Goal: Information Seeking & Learning: Learn about a topic

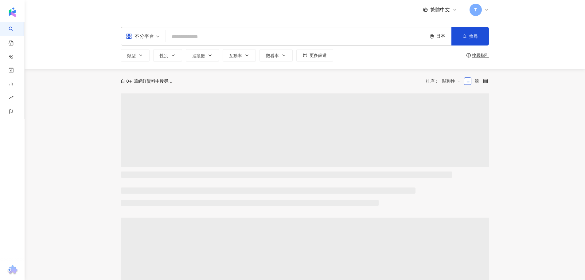
type input "*"
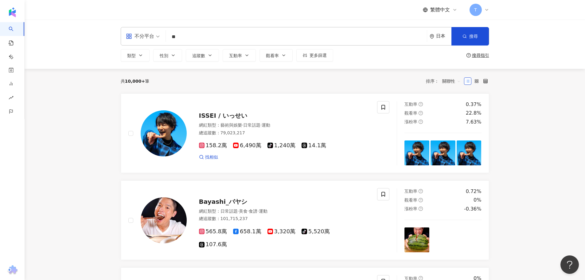
type input "*"
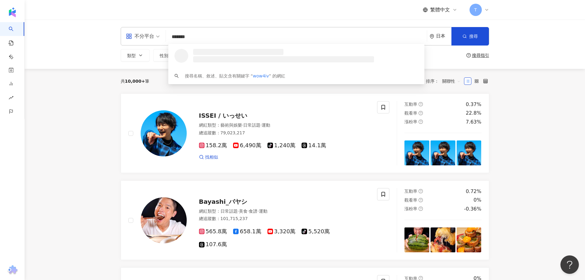
type input "********"
click at [245, 57] on div "484,752 追蹤者" at bounding box center [292, 58] width 203 height 6
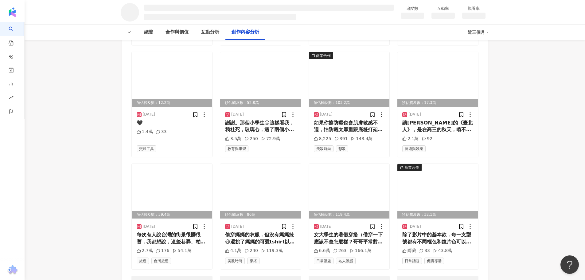
scroll to position [920, 0]
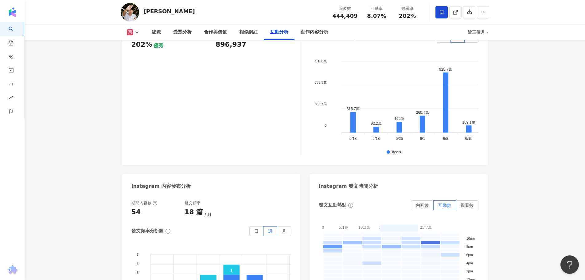
scroll to position [1349, 0]
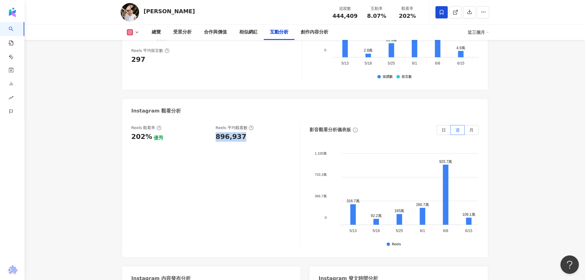
drag, startPoint x: 213, startPoint y: 117, endPoint x: 248, endPoint y: 114, distance: 35.4
click at [248, 125] on div "Reels 觀看率 202% 優秀 [PERSON_NAME] 平均觀看數 896,937" at bounding box center [212, 133] width 162 height 17
click at [249, 125] on div "Reels 觀看率 202% 優秀 [PERSON_NAME] 平均觀看數 896,937" at bounding box center [215, 186] width 169 height 123
drag, startPoint x: 213, startPoint y: 115, endPoint x: 244, endPoint y: 114, distance: 31.0
click at [244, 125] on div "Reels 觀看率 202% 優秀 [PERSON_NAME] 平均觀看數 896,937" at bounding box center [212, 133] width 162 height 17
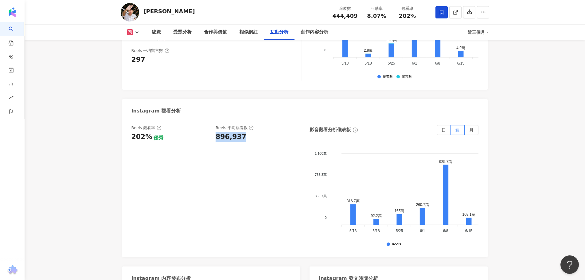
click at [252, 143] on div "Reels 觀看率 202% 優秀 [PERSON_NAME] 平均觀看數 896,937" at bounding box center [215, 186] width 169 height 123
